Goal: Obtain resource: Download file/media

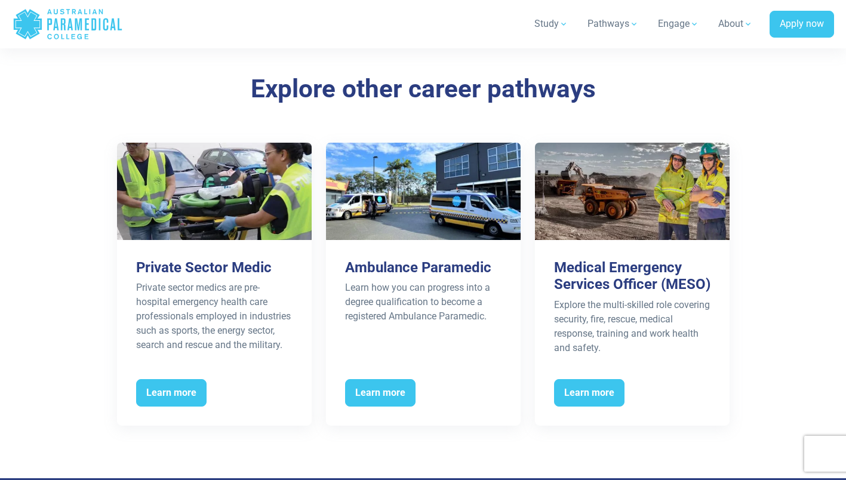
scroll to position [1790, 0]
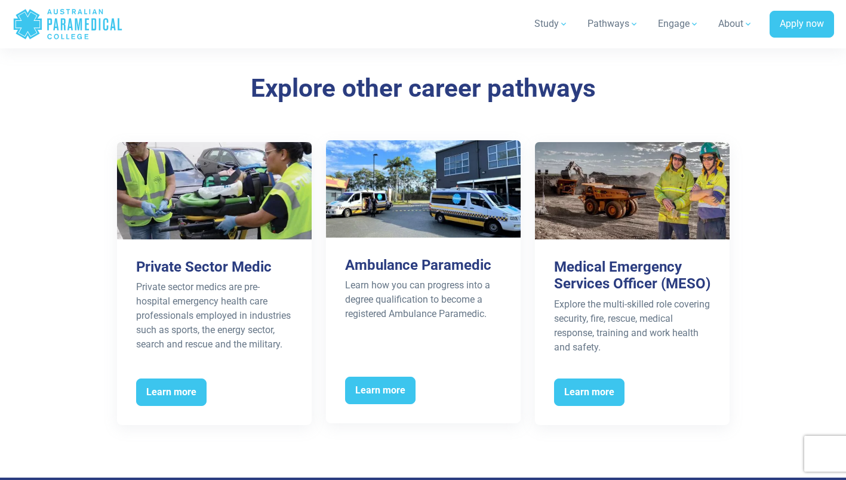
click at [375, 389] on span "Learn more" at bounding box center [380, 390] width 70 height 27
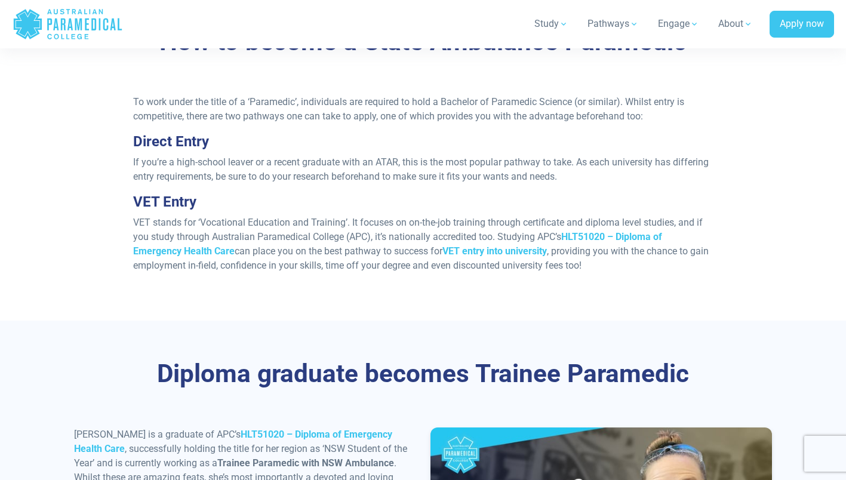
scroll to position [968, 0]
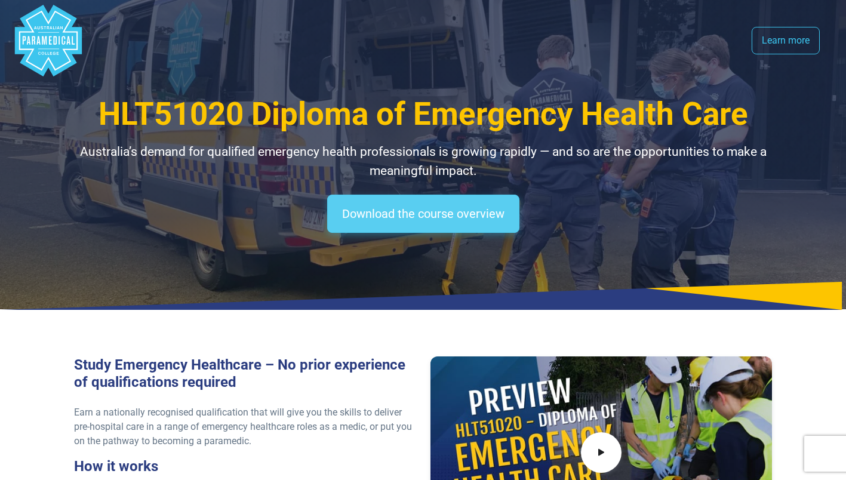
click at [393, 209] on link "Download the course overview" at bounding box center [423, 214] width 192 height 38
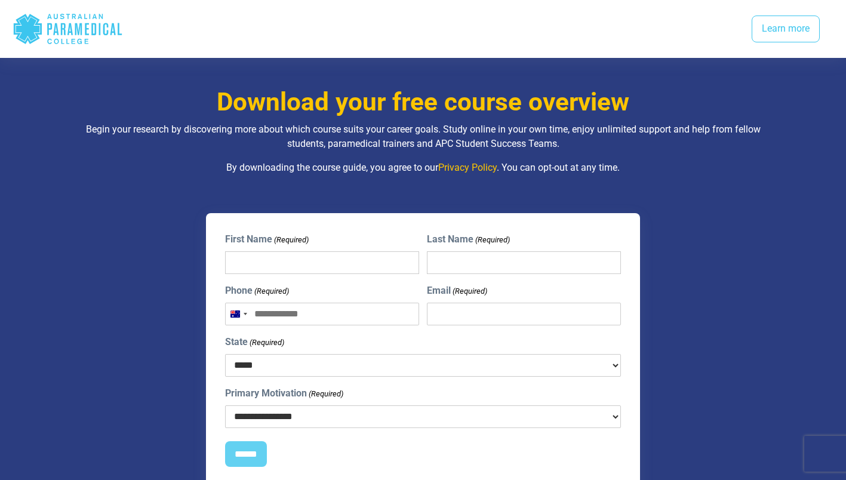
scroll to position [1515, 0]
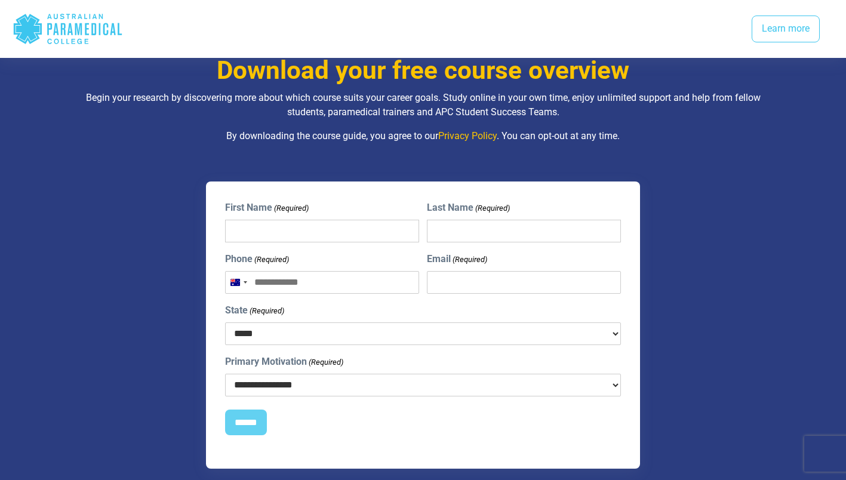
scroll to position [1555, 0]
